Goal: Check status: Check status

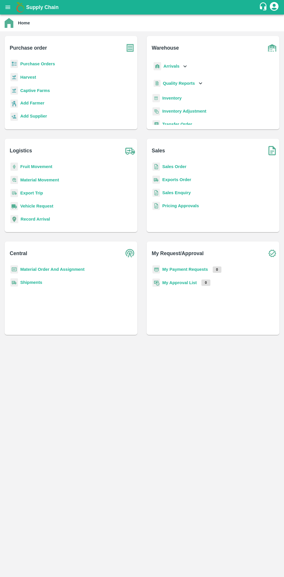
click at [11, 8] on button "open drawer" at bounding box center [7, 7] width 13 height 13
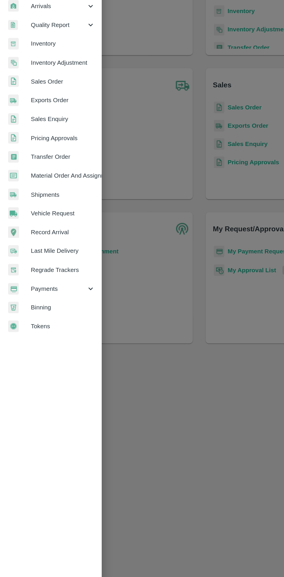
click at [36, 294] on span "Payments" at bounding box center [41, 296] width 39 height 6
click at [55, 308] on span "My Payment Requests" at bounding box center [47, 309] width 41 height 6
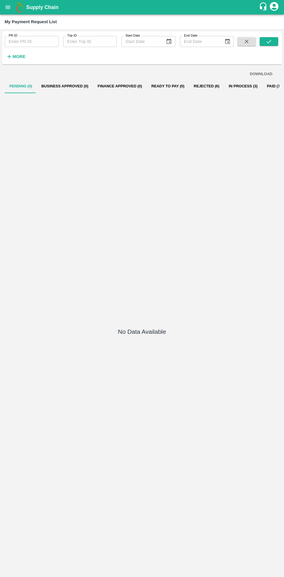
click at [235, 86] on button "In Process (3)" at bounding box center [243, 86] width 38 height 14
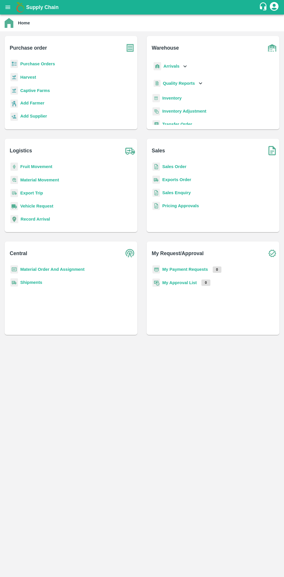
click at [28, 7] on b "Supply Chain" at bounding box center [42, 7] width 32 height 6
click at [10, 11] on button "open drawer" at bounding box center [7, 7] width 13 height 13
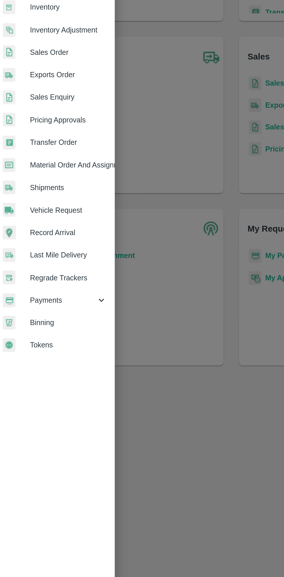
click at [32, 296] on span "Payments" at bounding box center [41, 296] width 39 height 6
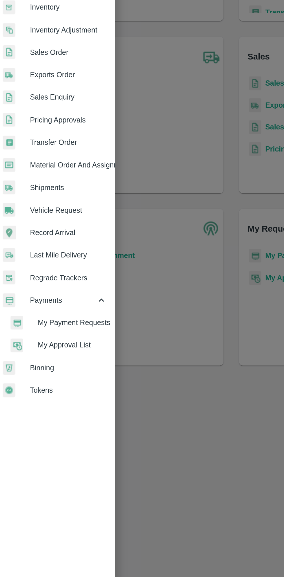
click at [54, 309] on span "My Payment Requests" at bounding box center [47, 309] width 41 height 6
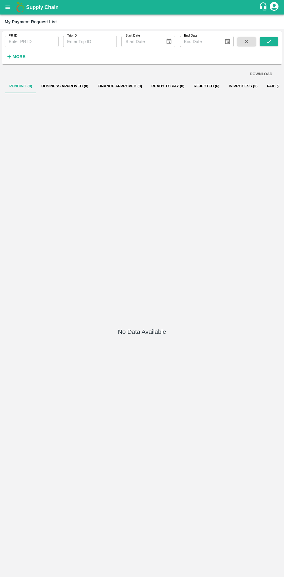
click at [230, 86] on button "In Process (3)" at bounding box center [243, 86] width 38 height 14
